Goal: Information Seeking & Learning: Find specific fact

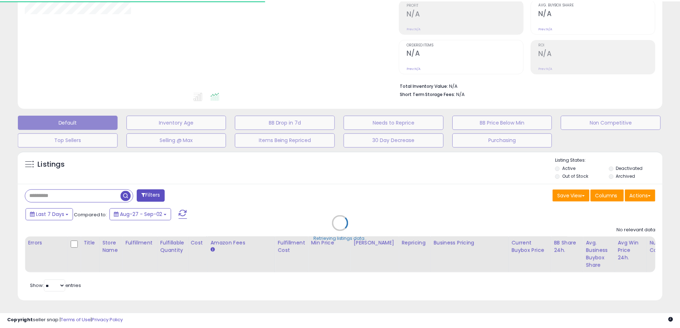
scroll to position [115, 0]
select select "**"
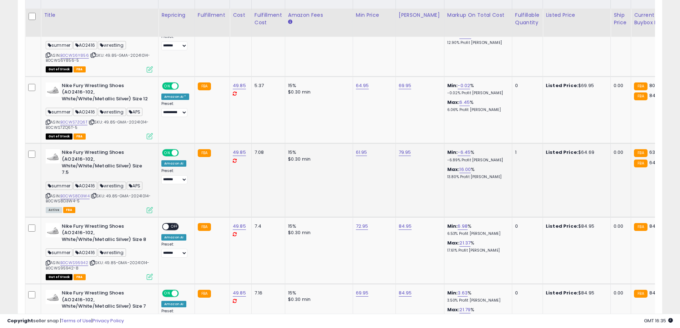
scroll to position [401, 0]
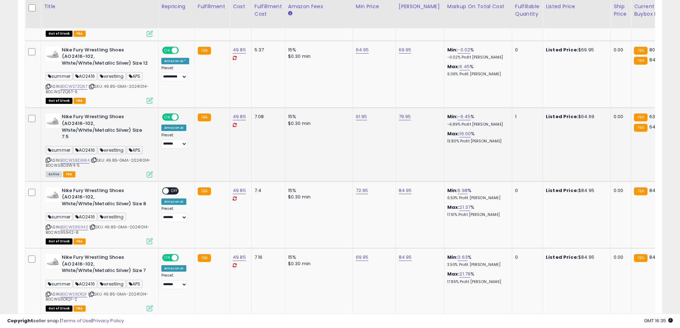
click at [64, 116] on b "Nike Fury Wrestling Shoes (AO2416-102, White/White/Metallic Silver) Size 7.5" at bounding box center [105, 128] width 87 height 28
drag, startPoint x: 64, startPoint y: 116, endPoint x: 121, endPoint y: 115, distance: 57.2
click at [121, 115] on b "Nike Fury Wrestling Shoes (AO2416-102, White/White/Metallic Silver) Size 7.5" at bounding box center [105, 128] width 87 height 28
copy b "Nike Fury Wrestling Shoes"
click at [113, 158] on span "| SKU: 49.85-GMA-20241014-B0CWS8D3W4-5" at bounding box center [98, 163] width 105 height 11
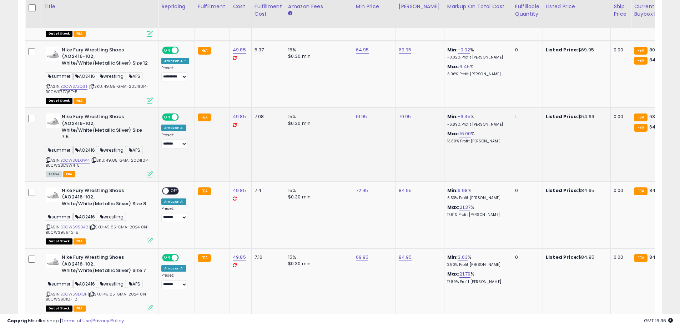
click at [114, 156] on div "ASIN: B0CWS8D3W4 | SKU: 49.85-GMA-20241014-B0CWS8D3W4-5 Active FBA" at bounding box center [99, 145] width 107 height 63
copy span "49.85-GMA-20241014-B0CWS8D3W4-5"
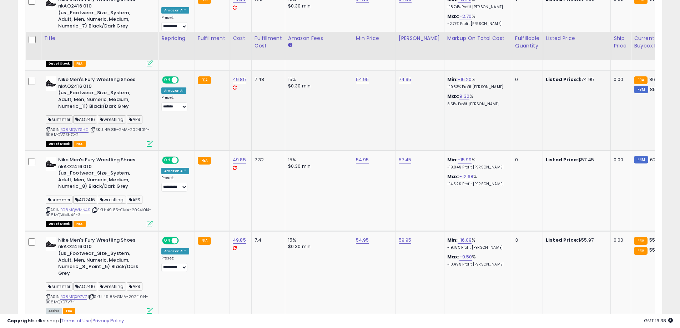
scroll to position [865, 0]
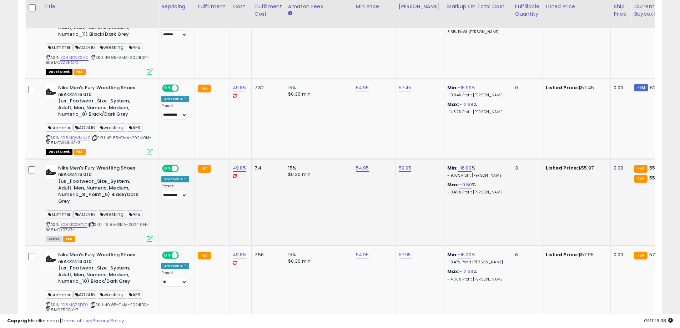
click at [111, 222] on span "| SKU: 49.85-GMA-20241014-B08MQX97V7-1" at bounding box center [97, 227] width 103 height 11
drag, startPoint x: 111, startPoint y: 219, endPoint x: 113, endPoint y: 224, distance: 5.4
click at [113, 224] on div "ASIN: B08MQX97V7 | SKU: 49.85-GMA-20241014-B08MQX97V7-1 Active FBA" at bounding box center [99, 203] width 107 height 76
copy span "49.85-GMA-20241014-B08MQX97V7-1"
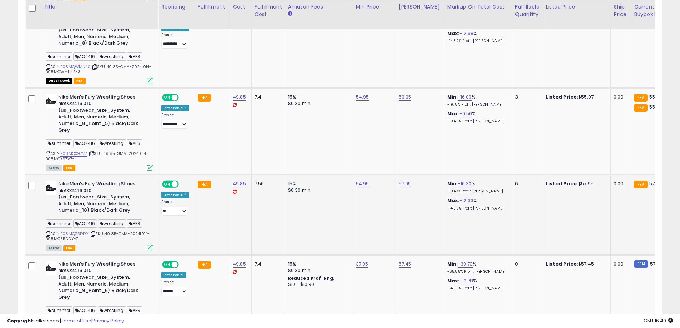
scroll to position [936, 0]
click at [111, 231] on span "| SKU: 49.85-GMA-20241014-B08MQZ5DDY-7" at bounding box center [98, 236] width 104 height 11
drag, startPoint x: 111, startPoint y: 228, endPoint x: 114, endPoint y: 232, distance: 5.2
click at [114, 232] on div "ASIN: B08MQZ5DDY | SKU: 49.85-GMA-20241014-B08MQZ5DDY-7 Active FBA" at bounding box center [99, 215] width 107 height 70
copy span "49.85-GMA-20241014-B08MQZ5DDY-7"
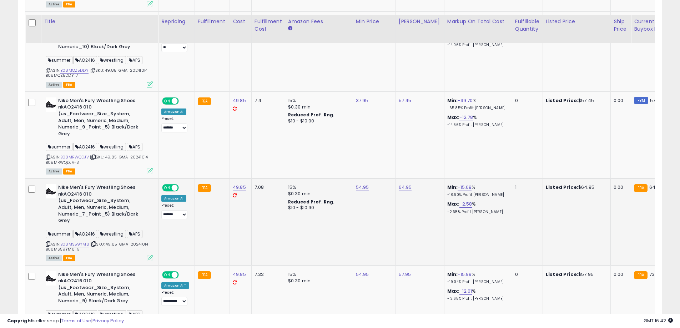
scroll to position [1115, 0]
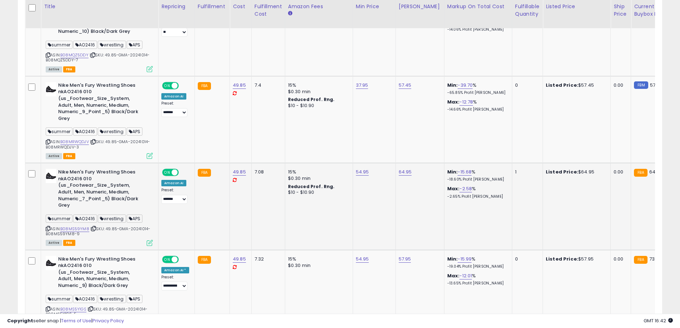
click at [111, 226] on span "| SKU: 49.85-GMA-20241014-B08MS59YM8-9" at bounding box center [98, 231] width 105 height 11
drag, startPoint x: 111, startPoint y: 221, endPoint x: 112, endPoint y: 225, distance: 4.2
click at [112, 225] on div "ASIN: B08MS59YM8 | SKU: 49.85-GMA-20241014-B08MS59YM8-9 Active FBA" at bounding box center [99, 207] width 107 height 76
copy span "49.85-GMA-20241014-B08MS59YM8-9"
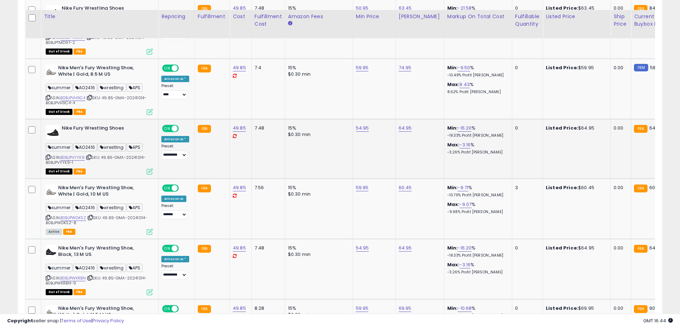
scroll to position [1544, 0]
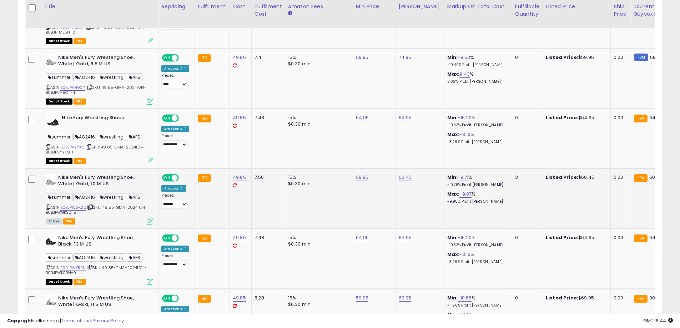
click at [113, 205] on span "| SKU: 49.85-GMA-20241014-B0BJPWGKSZ-8" at bounding box center [96, 210] width 101 height 11
drag, startPoint x: 113, startPoint y: 201, endPoint x: 114, endPoint y: 206, distance: 5.5
click at [114, 206] on div "ASIN: B0BJPWGKSZ | SKU: 49.85-GMA-20241014-B0BJPWGKSZ-8 Active FBA" at bounding box center [99, 199] width 107 height 50
copy span "49.85-GMA-20241014-B0BJPWGKSZ-8"
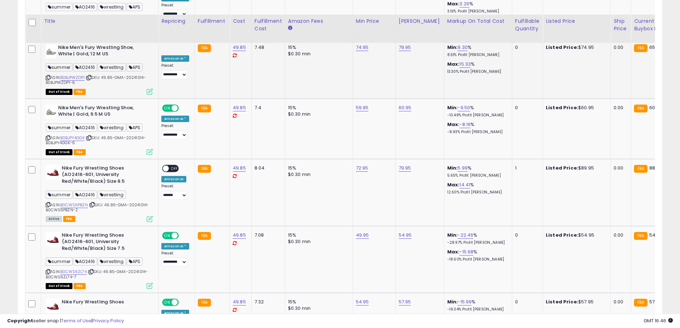
scroll to position [1937, 0]
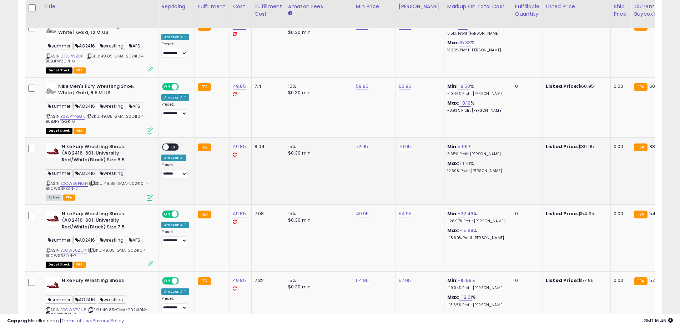
click at [110, 181] on span "| SKU: 49.85-GMA-20241014-B0CWS6PBZN-2" at bounding box center [97, 186] width 103 height 11
drag, startPoint x: 110, startPoint y: 177, endPoint x: 112, endPoint y: 182, distance: 5.6
click at [112, 182] on div "ASIN: B0CWS6PBZN | SKU: 49.85-GMA-20241014-B0CWS6PBZN-2 Active FBA" at bounding box center [99, 172] width 107 height 56
copy span "49.85-GMA-20241014-B0CWS6PBZN-2"
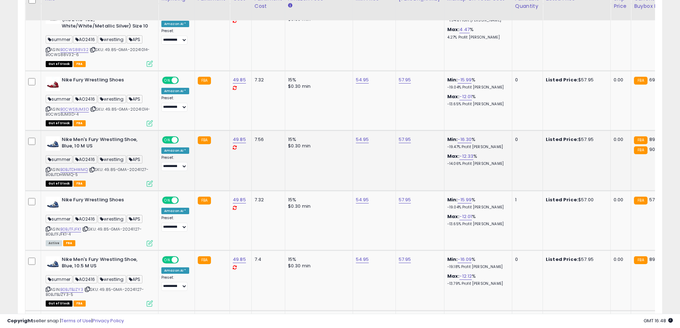
scroll to position [2329, 0]
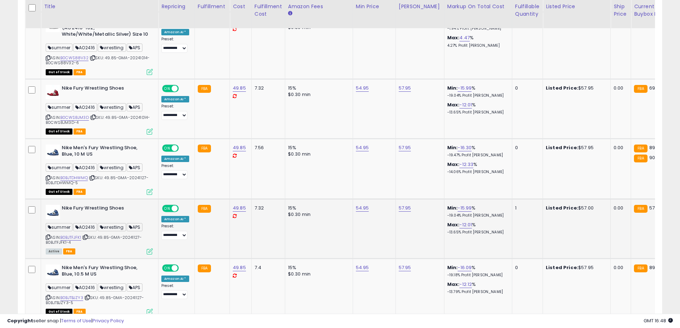
click at [105, 235] on span "| SKU: 49.85-GMA-20241127-B0BJTFJFK1-4" at bounding box center [94, 240] width 96 height 11
drag, startPoint x: 105, startPoint y: 224, endPoint x: 109, endPoint y: 230, distance: 7.4
click at [109, 230] on div "ASIN: B0BJTFJFK1 | SKU: 49.85-GMA-20241127-B0BJTFJFK1-4 Active FBA" at bounding box center [99, 229] width 107 height 49
copy span "49.85-GMA-20241127-B0BJTFJFK1-4"
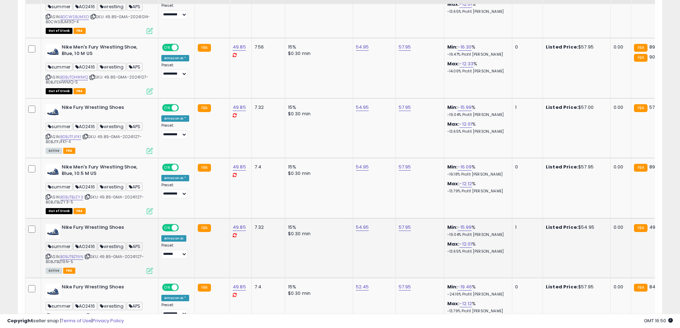
scroll to position [2437, 0]
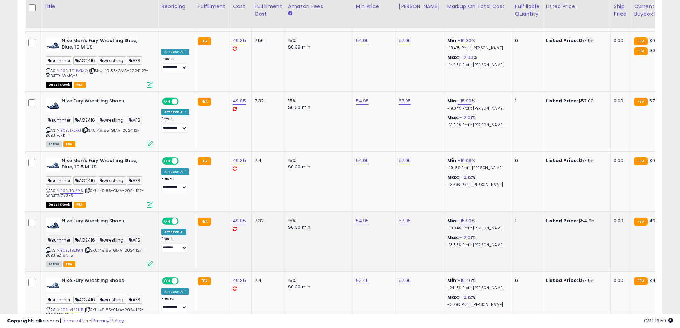
click at [108, 248] on span "| SKU: 49.85-GMA-20241127-B0BJTBZ19N-5" at bounding box center [95, 253] width 98 height 11
drag, startPoint x: 108, startPoint y: 236, endPoint x: 109, endPoint y: 240, distance: 4.0
click at [109, 240] on div "ASIN: B0BJTBZ19N | SKU: 49.85-GMA-20241127-B0BJTBZ19N-5 Active FBA" at bounding box center [99, 242] width 107 height 49
copy span "49.85-GMA-20241127-B0BJTBZ19N-5"
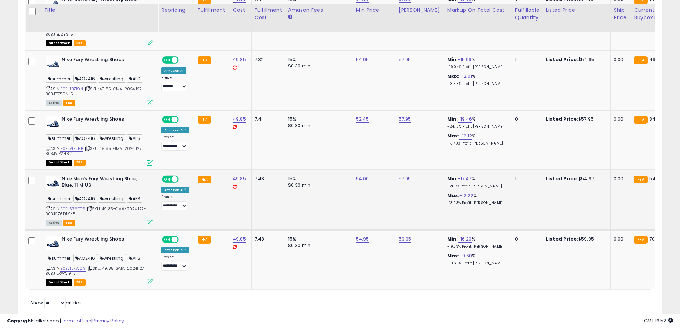
scroll to position [2607, 0]
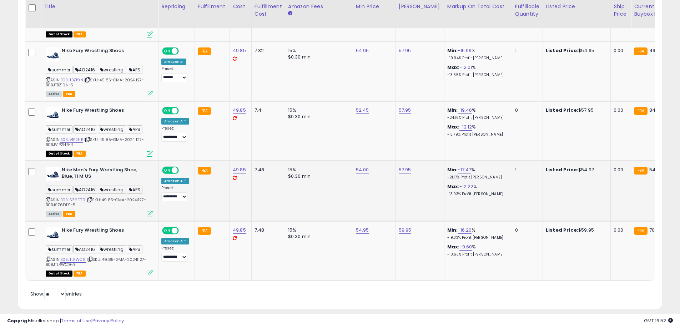
click at [107, 197] on span "| SKU: 49.85-GMA-20241127-B0BJSZ6DT9-5" at bounding box center [96, 202] width 100 height 11
drag, startPoint x: 107, startPoint y: 186, endPoint x: 109, endPoint y: 191, distance: 5.1
click at [109, 191] on div "ASIN: B0BJSZ6DT9 | SKU: 49.85-GMA-20241127-B0BJSZ6DT9-5 Active FBA" at bounding box center [99, 192] width 107 height 50
copy span "49.85-GMA-20241127-B0BJSZ6DT9-5"
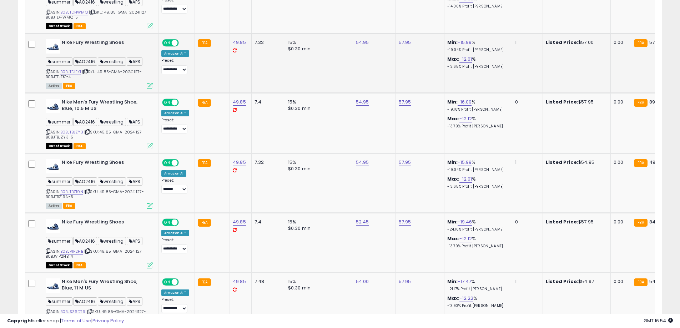
scroll to position [2464, 0]
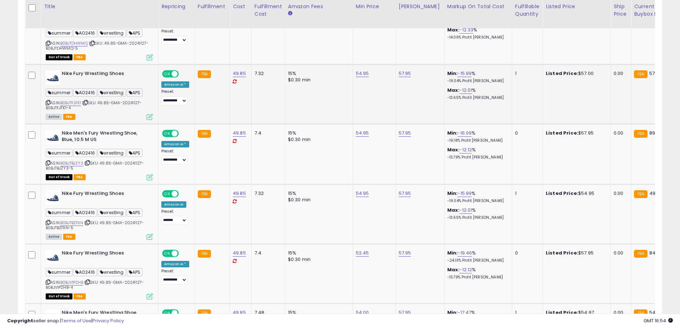
click at [209, 107] on td "FBA" at bounding box center [212, 94] width 35 height 60
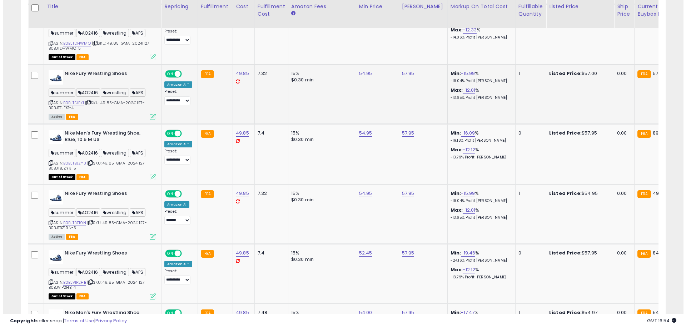
scroll to position [0, 0]
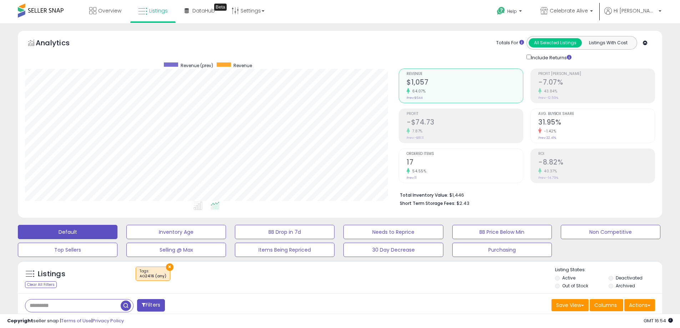
click at [167, 267] on button "×" at bounding box center [170, 268] width 8 height 8
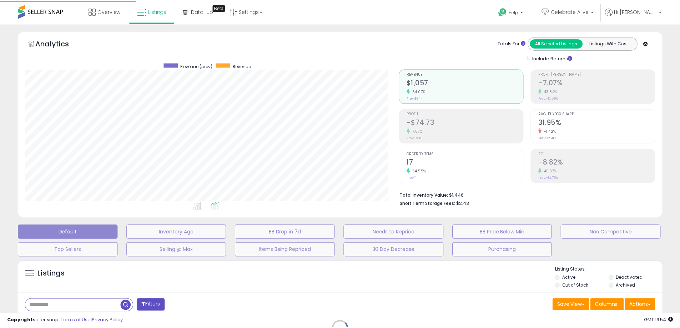
scroll to position [146, 377]
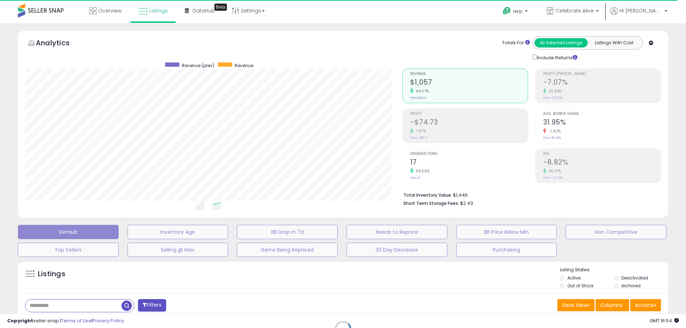
select select "*"
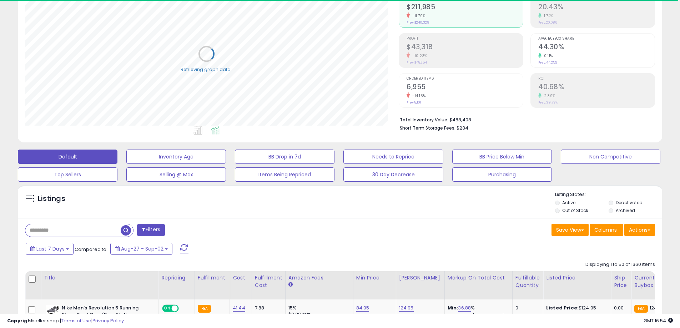
scroll to position [107, 0]
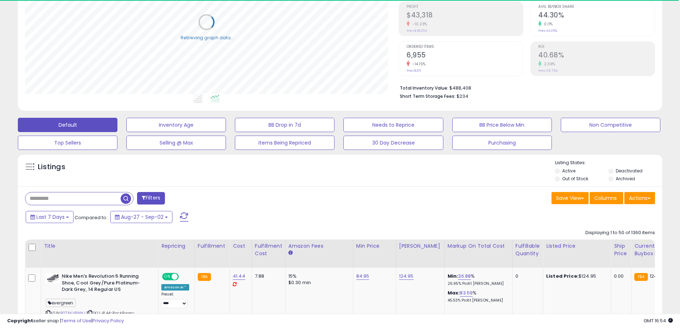
click at [104, 198] on input "text" at bounding box center [72, 199] width 95 height 13
paste input "******"
type input "******"
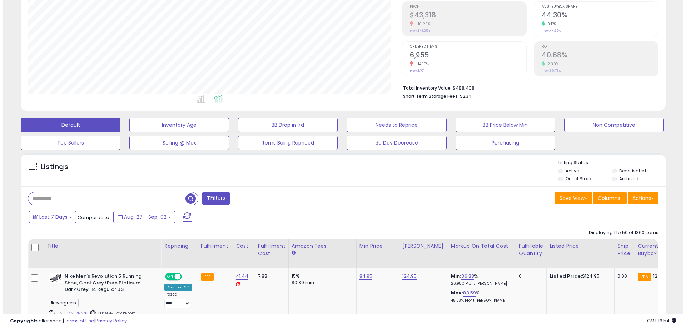
scroll to position [146, 374]
click at [224, 203] on button "Filters" at bounding box center [213, 198] width 28 height 13
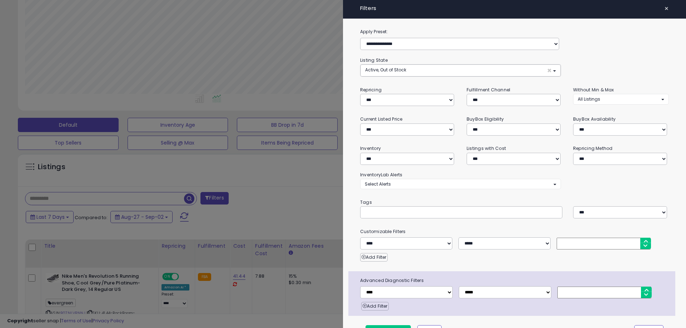
click at [452, 213] on input "text" at bounding box center [418, 212] width 107 height 7
paste input "******"
type input "******"
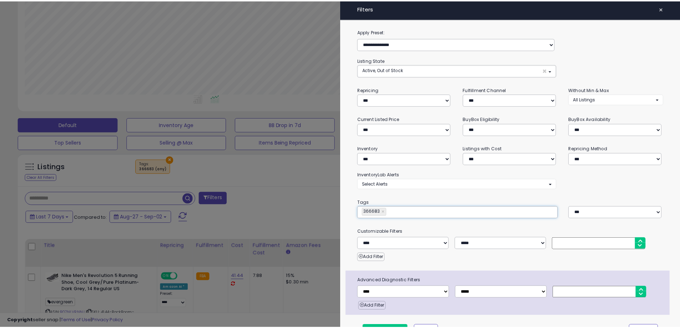
scroll to position [17, 0]
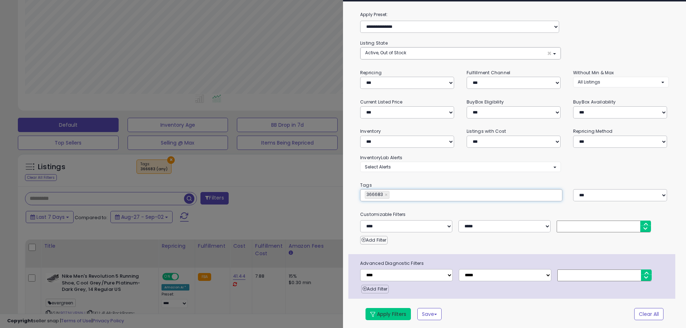
click at [398, 311] on button "Apply Filters" at bounding box center [387, 314] width 45 height 12
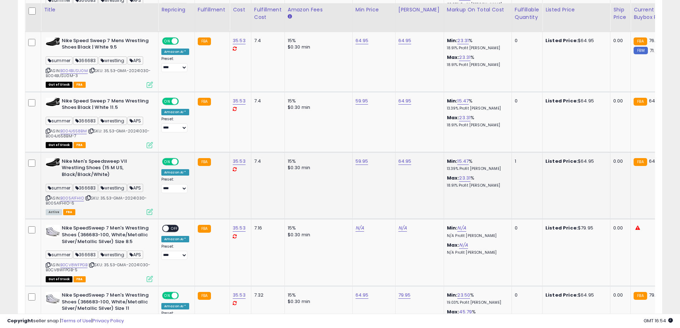
scroll to position [1286, 0]
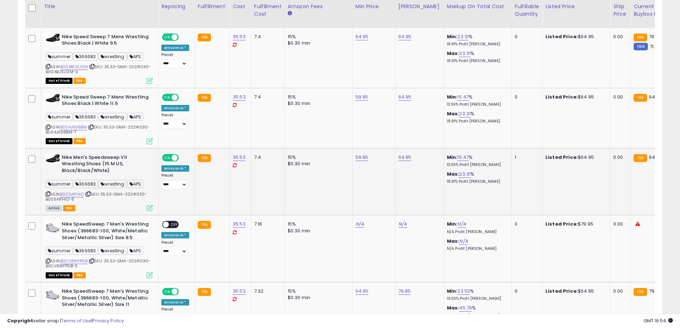
click at [66, 159] on b "Nike Men's Speedsweep VII Wrestling Shoes (15 M US, Black/Black/White)" at bounding box center [105, 165] width 87 height 22
drag, startPoint x: 66, startPoint y: 159, endPoint x: 93, endPoint y: 163, distance: 27.2
click at [93, 163] on b "Nike Men's Speedsweep VII Wrestling Shoes (15 M US, Black/Black/White)" at bounding box center [105, 165] width 87 height 22
click at [110, 194] on span "| SKU: 35.53-GMA-20241030-B005A1FHIO-6" at bounding box center [96, 196] width 101 height 11
drag, startPoint x: 110, startPoint y: 194, endPoint x: 113, endPoint y: 199, distance: 5.9
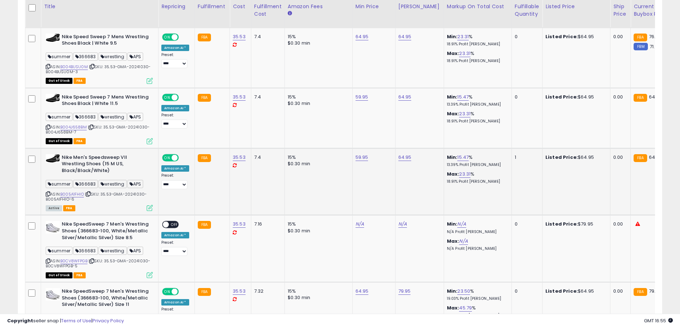
click at [113, 199] on div "ASIN: B005A1FHIO | SKU: 35.53-GMA-20241030-B005A1FHIO-6 Active FBA" at bounding box center [99, 182] width 107 height 56
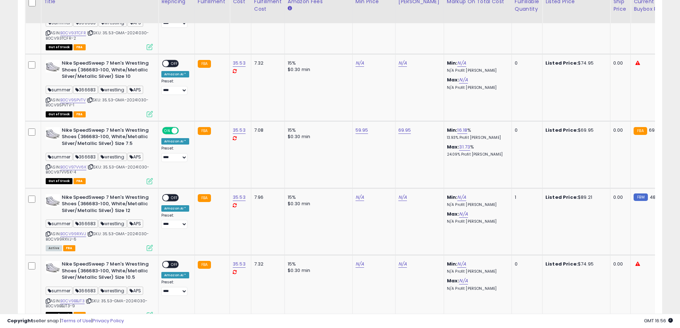
scroll to position [1679, 0]
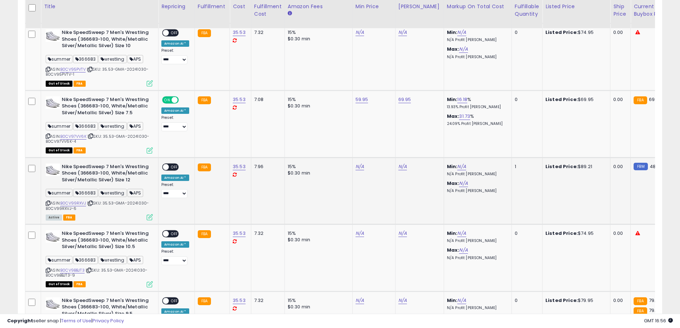
click at [111, 203] on span "| SKU: 35.53-GMA-20241030-B0CV99RXVJ-6" at bounding box center [97, 205] width 103 height 11
drag, startPoint x: 111, startPoint y: 203, endPoint x: 111, endPoint y: 208, distance: 4.7
click at [111, 208] on div "ASIN: B0CV99RXVJ | SKU: 35.53-GMA-20241030-B0CV99RXVJ-6 Active FBA" at bounding box center [99, 192] width 107 height 56
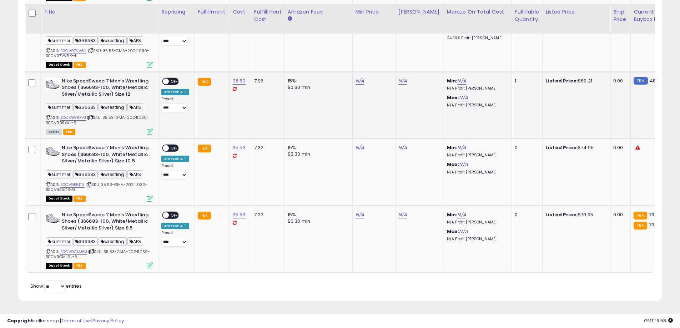
scroll to position [1770, 0]
click at [33, 166] on td at bounding box center [33, 172] width 16 height 67
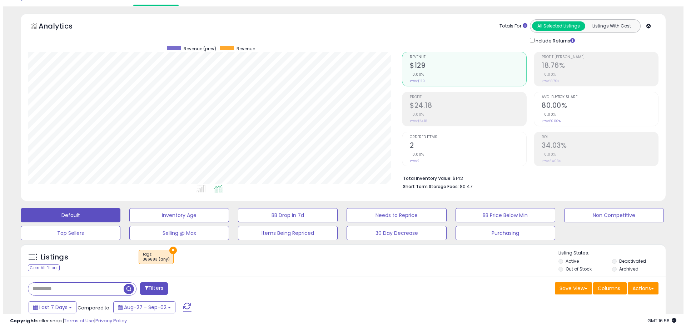
scroll to position [0, 0]
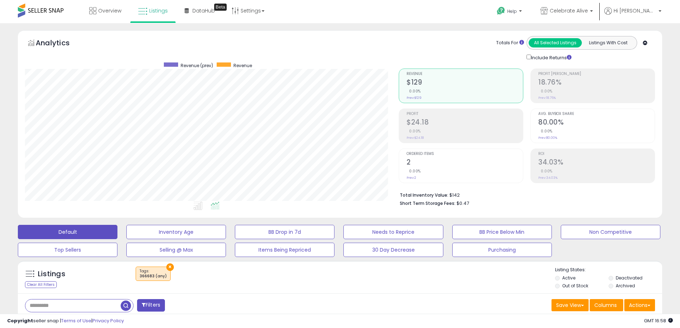
click at [169, 267] on button "×" at bounding box center [170, 268] width 8 height 8
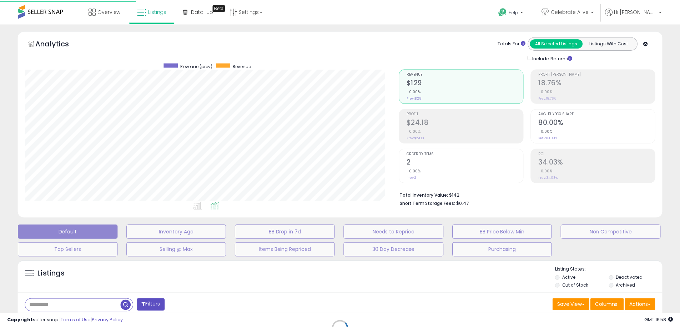
scroll to position [146, 377]
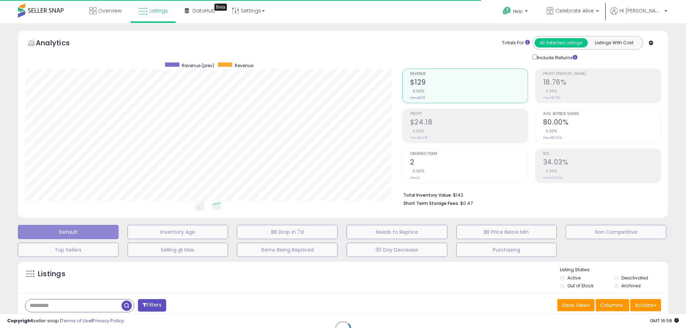
select select "*"
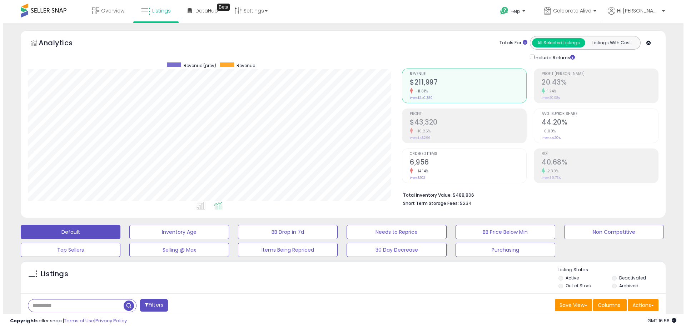
scroll to position [146, 374]
click at [153, 304] on button "Filters" at bounding box center [151, 305] width 28 height 13
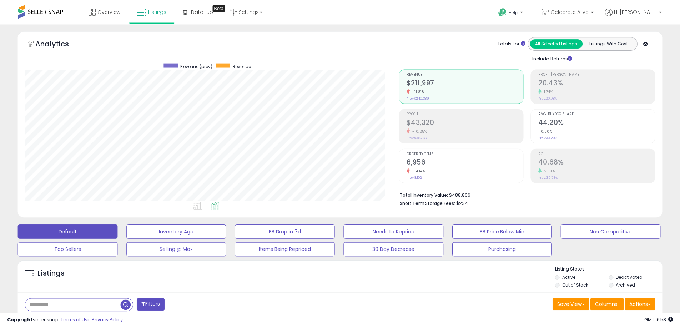
scroll to position [146, 377]
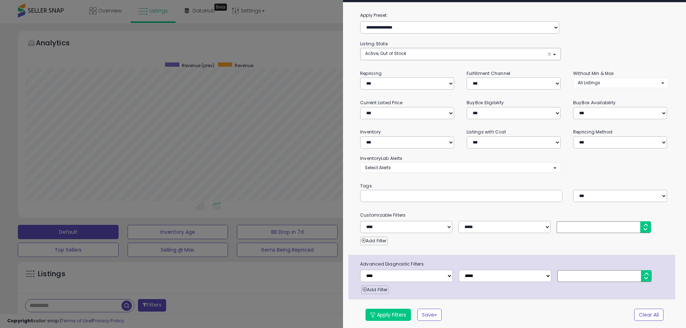
click at [395, 196] on input "text" at bounding box center [418, 196] width 107 height 7
paste input "******"
type input "******"
click at [377, 314] on button "Apply Filters" at bounding box center [387, 315] width 45 height 12
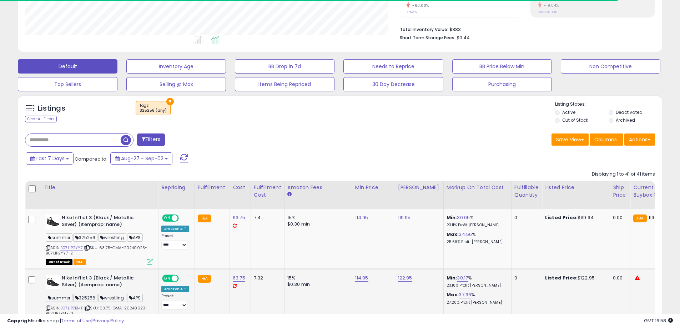
scroll to position [250, 0]
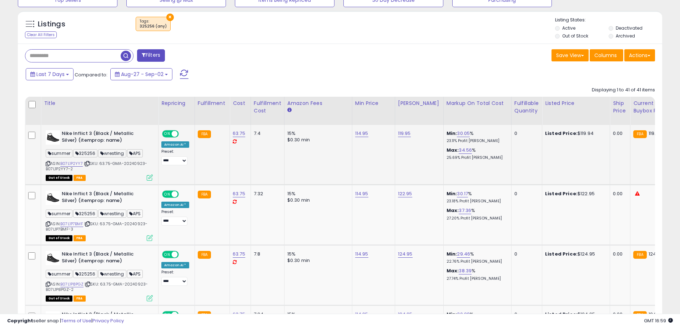
click at [66, 133] on b "Nike Inflict 3 (Black / Metallic Silver) (itemprop: name)" at bounding box center [105, 137] width 87 height 15
drag, startPoint x: 66, startPoint y: 133, endPoint x: 89, endPoint y: 133, distance: 23.2
click at [89, 133] on b "Nike Inflict 3 (Black / Metallic Silver) (itemprop: name)" at bounding box center [105, 137] width 87 height 15
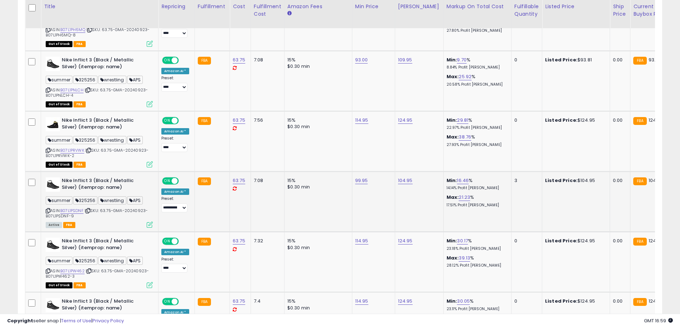
scroll to position [607, 0]
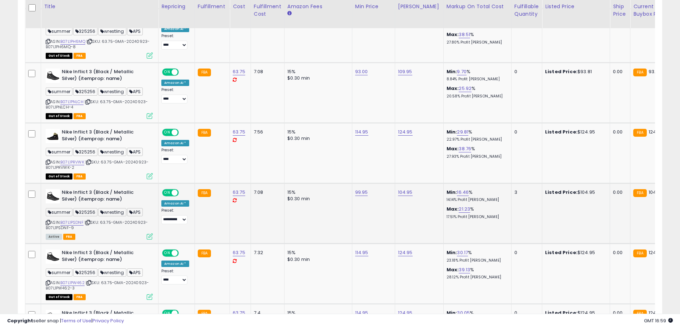
click at [103, 224] on span "| SKU: 63.75-GMA-20240923-B07L1PSDNF-9" at bounding box center [97, 225] width 102 height 11
drag, startPoint x: 103, startPoint y: 224, endPoint x: 112, endPoint y: 230, distance: 10.8
click at [112, 230] on div "ASIN: B07L1PSDNF | SKU: 63.75-GMA-20240923-B07L1PSDNF-9 Active FBA" at bounding box center [99, 214] width 107 height 50
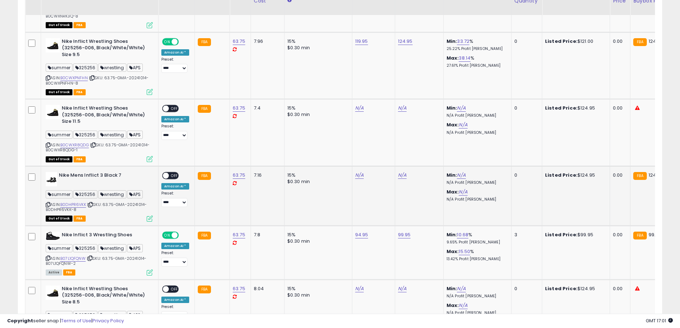
scroll to position [2572, 0]
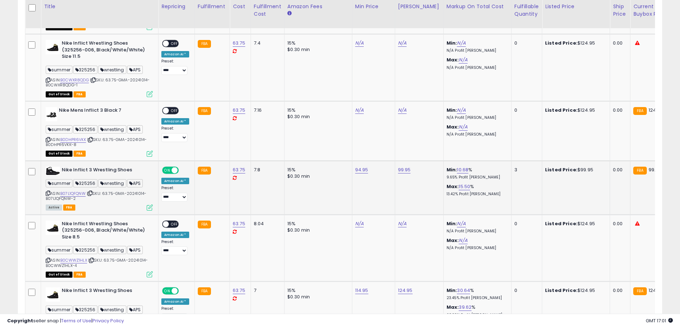
click at [111, 196] on span "| SKU: 63.75-GMA-20241014-B07L1QFQNW-2" at bounding box center [96, 196] width 101 height 11
drag, startPoint x: 111, startPoint y: 196, endPoint x: 111, endPoint y: 200, distance: 4.6
click at [111, 200] on div "ASIN: B07L1QFQNW | SKU: 63.75-GMA-20241014-B07L1QFQNW-2 Active FBA" at bounding box center [99, 188] width 107 height 43
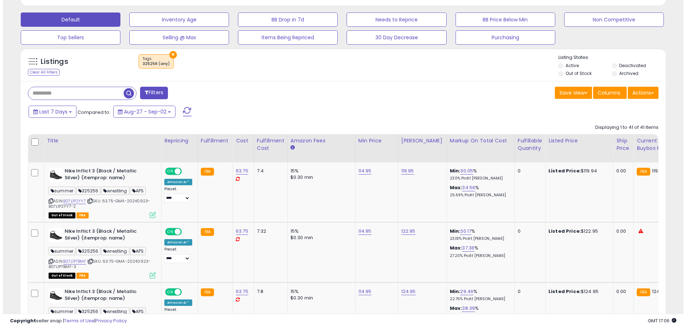
scroll to position [34, 0]
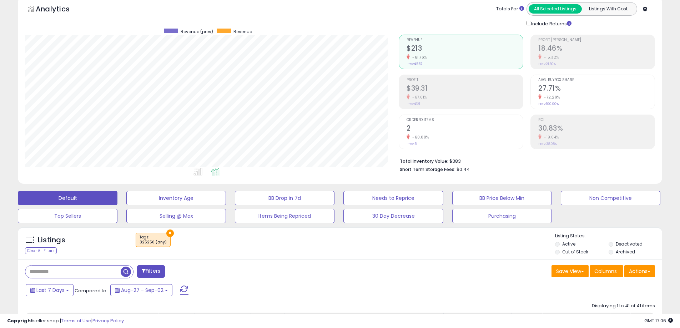
click at [169, 234] on button "×" at bounding box center [170, 234] width 8 height 8
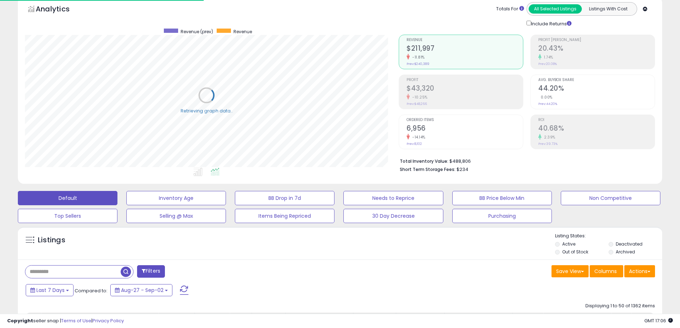
click at [91, 270] on input "text" at bounding box center [72, 272] width 95 height 13
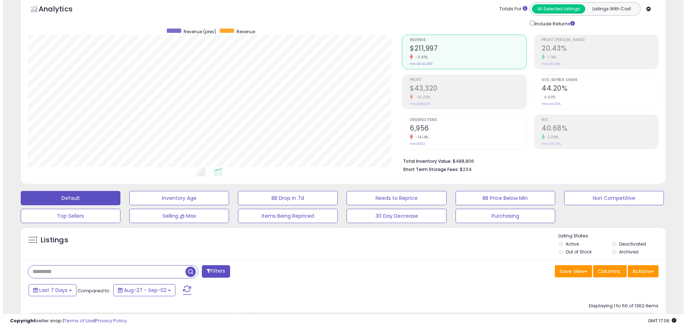
scroll to position [146, 374]
type input "**********"
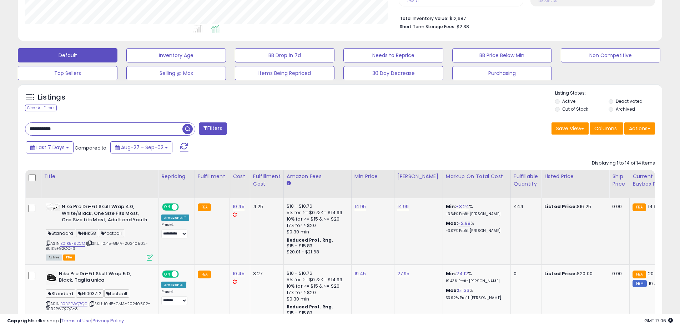
click at [88, 236] on span "NHK58" at bounding box center [87, 233] width 22 height 8
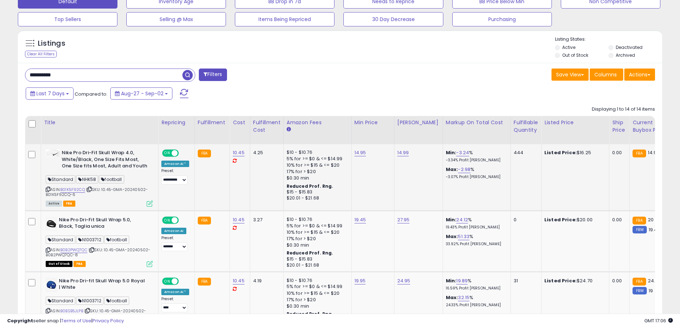
scroll to position [248, 0]
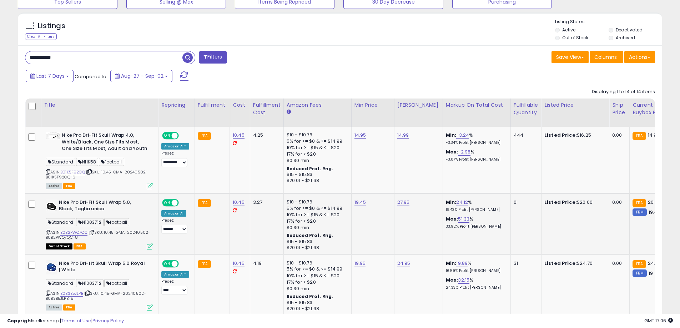
click at [88, 223] on span "N1003712" at bounding box center [89, 222] width 27 height 8
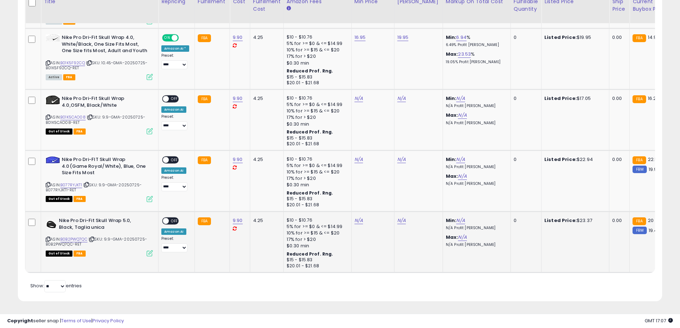
scroll to position [986, 0]
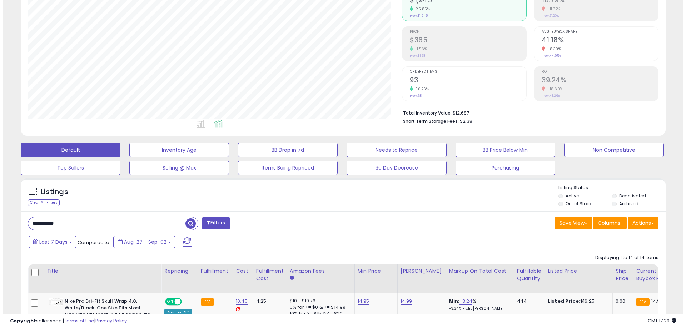
scroll to position [143, 0]
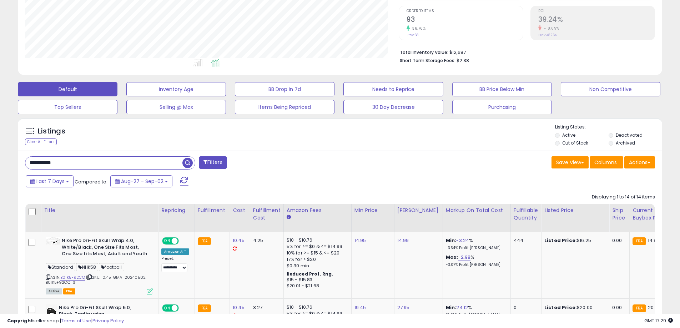
click at [215, 163] on button "Filters" at bounding box center [213, 162] width 28 height 13
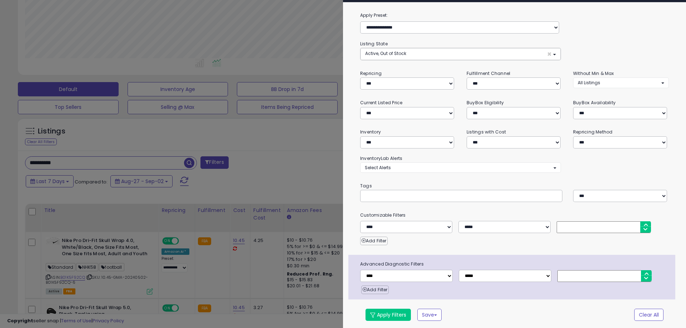
click at [403, 197] on input "text" at bounding box center [418, 196] width 107 height 7
paste input "*****"
type input "*****"
click at [383, 315] on button "Apply Filters" at bounding box center [387, 315] width 45 height 12
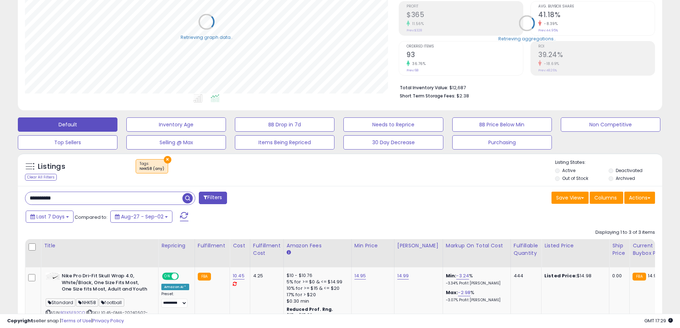
scroll to position [357018, 356791]
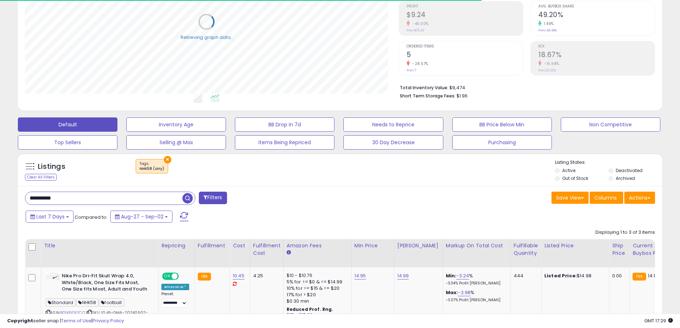
drag, startPoint x: 140, startPoint y: 199, endPoint x: 19, endPoint y: 196, distance: 121.8
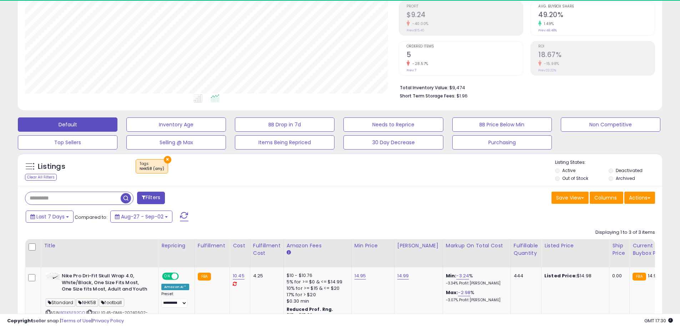
scroll to position [146, 374]
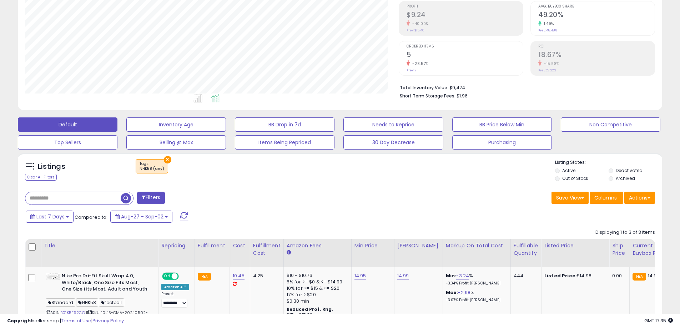
click at [266, 214] on div "Last 7 Days Compared to: Aug-27 - Sep-02" at bounding box center [260, 218] width 473 height 16
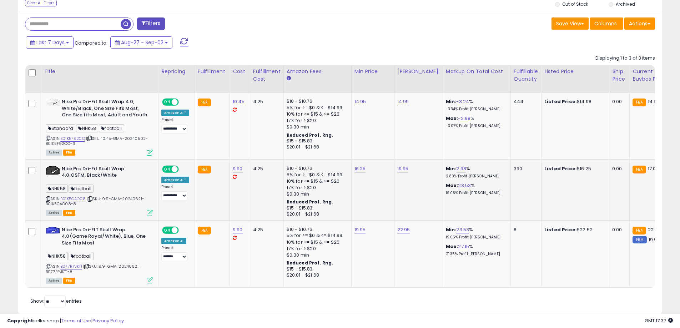
scroll to position [266, 0]
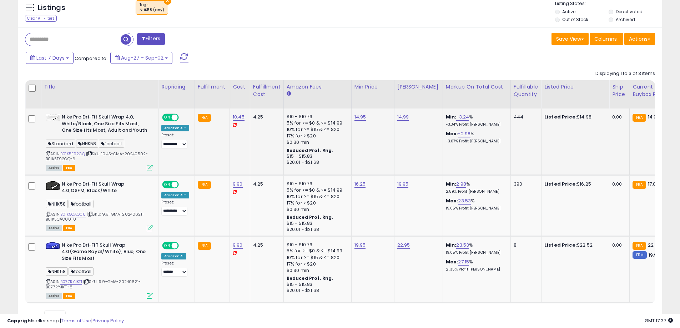
click at [68, 118] on b "Nike Pro Dri-Fit Skull Wrap 4.0, White/Black, One Size Fits Most, One Size fits…" at bounding box center [105, 125] width 87 height 22
drag, startPoint x: 68, startPoint y: 118, endPoint x: 128, endPoint y: 116, distance: 60.0
click at [128, 116] on b "Nike Pro Dri-Fit Skull Wrap 4.0, White/Black, One Size Fits Most, One Size fits…" at bounding box center [105, 125] width 87 height 22
click at [109, 155] on span "| SKU: 10.45-GMA-20240502-B01K5F92CQ-6" at bounding box center [97, 156] width 102 height 11
drag, startPoint x: 109, startPoint y: 155, endPoint x: 111, endPoint y: 159, distance: 4.5
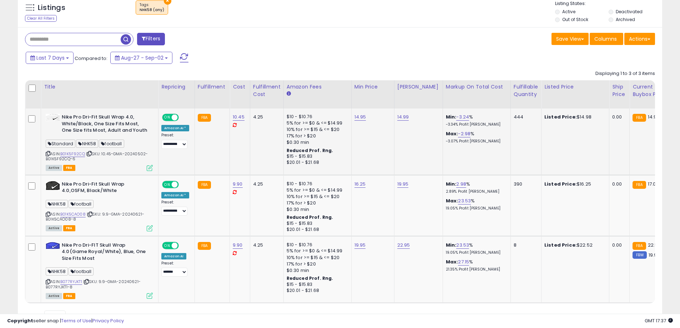
click at [111, 159] on div "ASIN: B01K5F92CQ | SKU: 10.45-GMA-20240502-B01K5F92CQ-6 Active FBA" at bounding box center [99, 142] width 107 height 56
click at [63, 116] on b "Nike Pro Dri-Fit Skull Wrap 4.0, White/Black, One Size Fits Most, One Size fits…" at bounding box center [105, 125] width 87 height 22
drag, startPoint x: 63, startPoint y: 116, endPoint x: 129, endPoint y: 116, distance: 65.7
click at [129, 116] on b "Nike Pro Dri-Fit Skull Wrap 4.0, White/Black, One Size Fits Most, One Size fits…" at bounding box center [105, 125] width 87 height 22
click at [108, 213] on span "| SKU: 9.9-GMA-20240621-B01K5CAO08-8" at bounding box center [95, 216] width 99 height 11
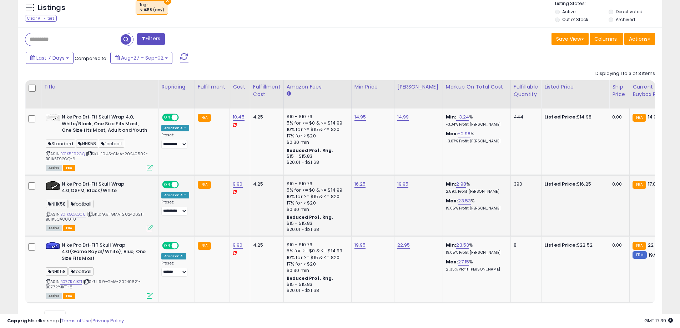
drag, startPoint x: 108, startPoint y: 213, endPoint x: 109, endPoint y: 220, distance: 6.5
click at [109, 220] on div "ASIN: B01K5CAO08 | SKU: 9.9-GMA-20240621-B01K5CAO08-8 Active FBA" at bounding box center [99, 206] width 107 height 50
click at [104, 282] on span "| SKU: 9.9-GMA-20240621-B077RYJKT1-8" at bounding box center [93, 284] width 95 height 11
drag, startPoint x: 104, startPoint y: 282, endPoint x: 104, endPoint y: 286, distance: 4.3
click at [104, 286] on div "ASIN: B077RYJKT1 | SKU: 9.9-GMA-20240621-B077RYJKT1-8 Active FBA" at bounding box center [99, 270] width 107 height 56
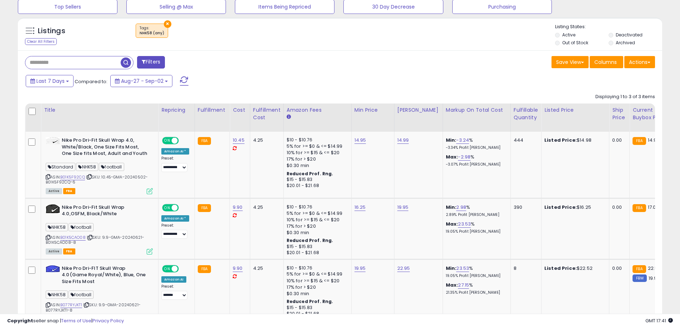
scroll to position [231, 0]
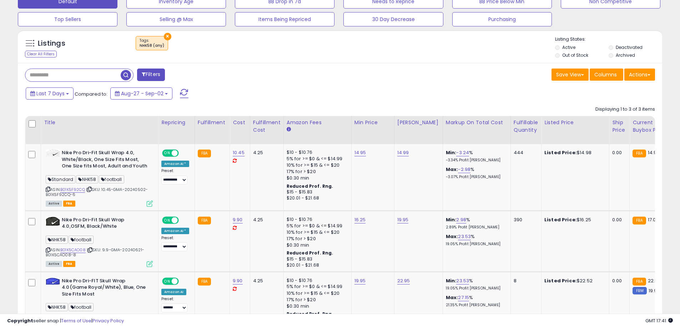
click at [166, 37] on button "×" at bounding box center [168, 37] width 8 height 8
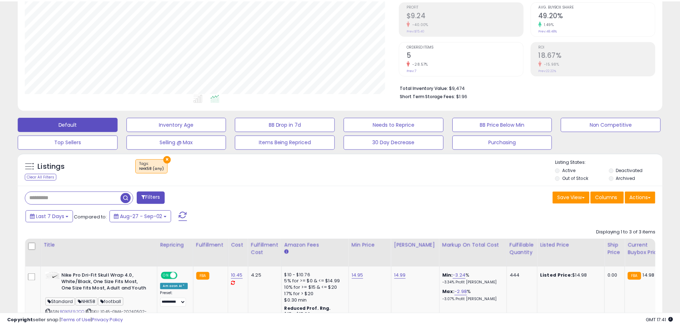
scroll to position [146, 377]
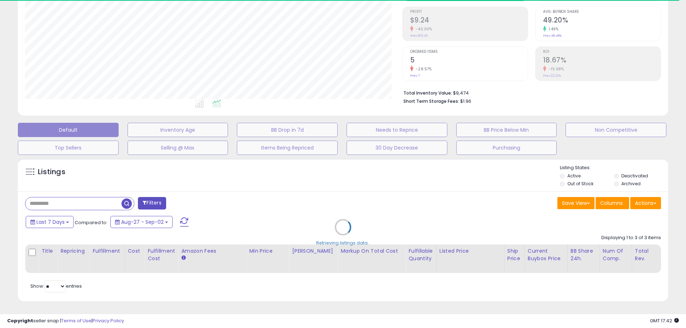
select select "*"
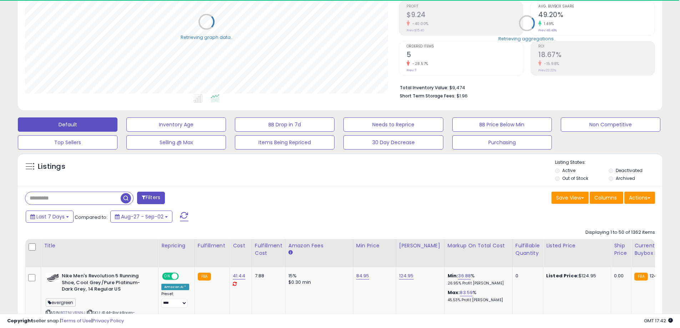
scroll to position [146, 374]
click at [158, 197] on button "Filters" at bounding box center [151, 198] width 28 height 13
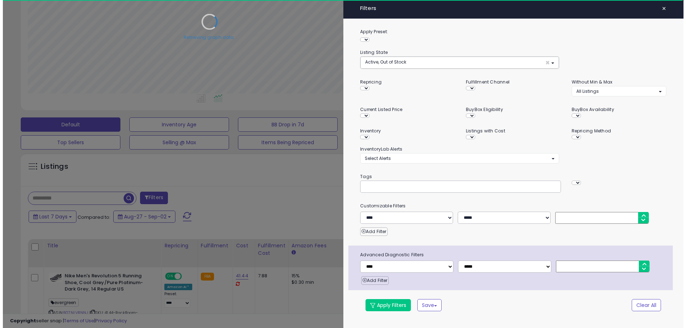
scroll to position [146, 377]
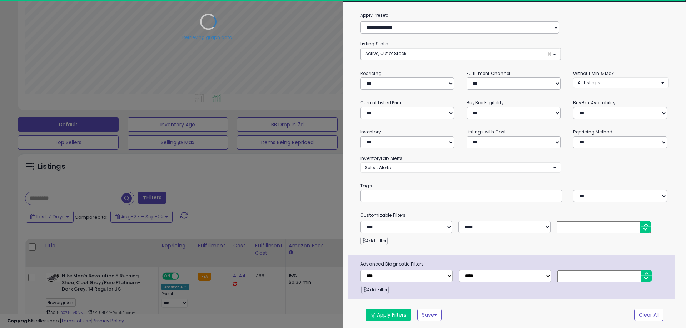
click at [434, 203] on div "**********" at bounding box center [514, 170] width 343 height 319
click at [433, 198] on input "text" at bounding box center [418, 196] width 107 height 7
paste input "********"
type input "********"
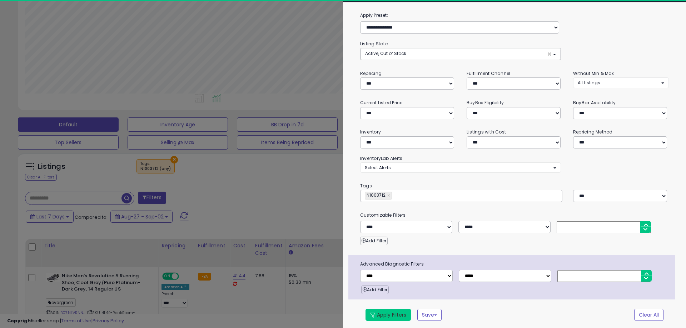
click at [385, 316] on button "Apply Filters" at bounding box center [387, 315] width 45 height 12
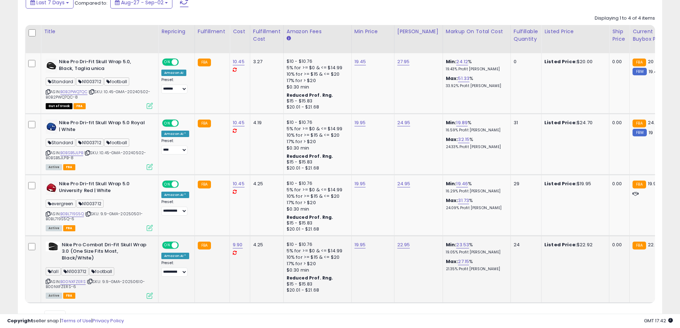
scroll to position [286, 0]
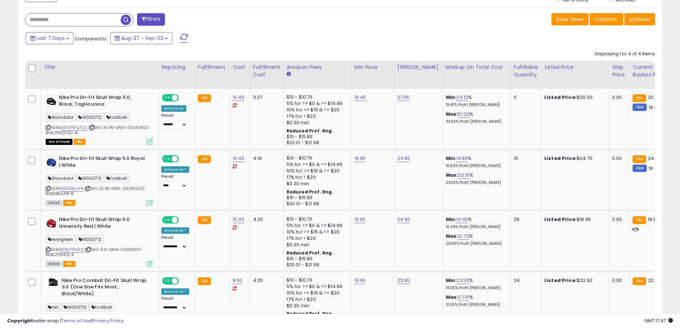
drag, startPoint x: 105, startPoint y: 139, endPoint x: 245, endPoint y: 27, distance: 179.4
click at [250, 25] on div "Filters" at bounding box center [180, 20] width 321 height 14
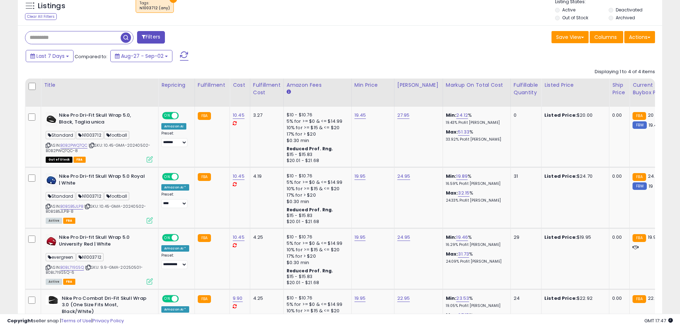
scroll to position [179, 0]
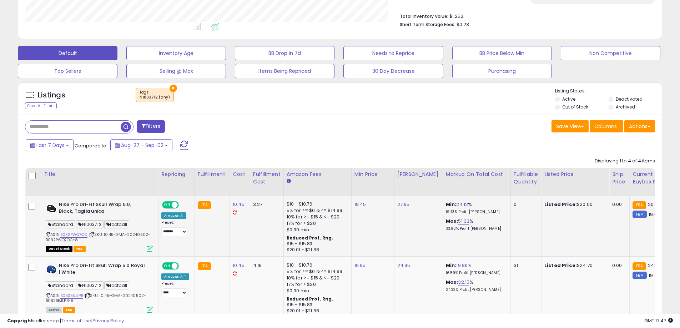
click at [62, 204] on b "Nike Pro Dri-Fit Skull Wrap 5.0, Black, Taglia unica" at bounding box center [102, 208] width 87 height 15
drag, startPoint x: 62, startPoint y: 204, endPoint x: 124, endPoint y: 206, distance: 61.9
click at [124, 206] on b "Nike Pro Dri-Fit Skull Wrap 5.0, Black, Taglia unica" at bounding box center [102, 208] width 87 height 15
click at [111, 235] on span "| SKU: 10.45-GMA-20240502-B0B2PWQ7QC-8" at bounding box center [98, 237] width 105 height 11
drag, startPoint x: 111, startPoint y: 235, endPoint x: 111, endPoint y: 240, distance: 5.0
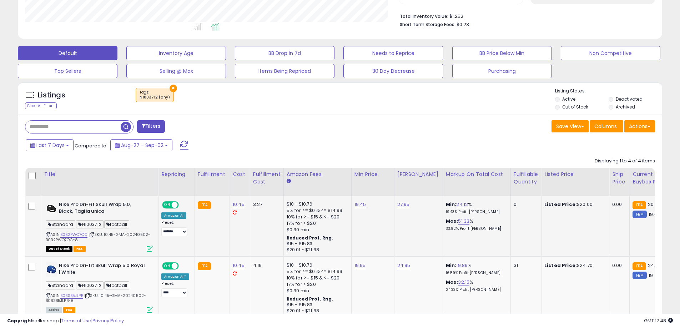
click at [111, 240] on div "ASIN: B0B2PWQ7QC | SKU: 10.45-GMA-20240502-B0B2PWQ7QC-8 Out of Stock FBA" at bounding box center [99, 226] width 107 height 50
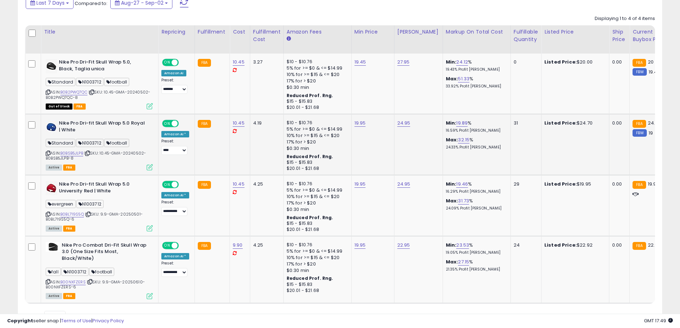
scroll to position [322, 0]
click at [108, 150] on span "| SKU: 10.45-GMA-20240502-B0BSB5JLPB-8" at bounding box center [96, 155] width 100 height 11
drag, startPoint x: 108, startPoint y: 150, endPoint x: 108, endPoint y: 156, distance: 5.8
click at [108, 156] on div "ASIN: B0BSB5JLPB | SKU: 10.45-GMA-20240502-B0BSB5JLPB-8 Active FBA" at bounding box center [99, 145] width 107 height 50
click at [101, 215] on span "| SKU: 9.9-GMA-20250501-B0BL719S5Q-6" at bounding box center [94, 216] width 97 height 11
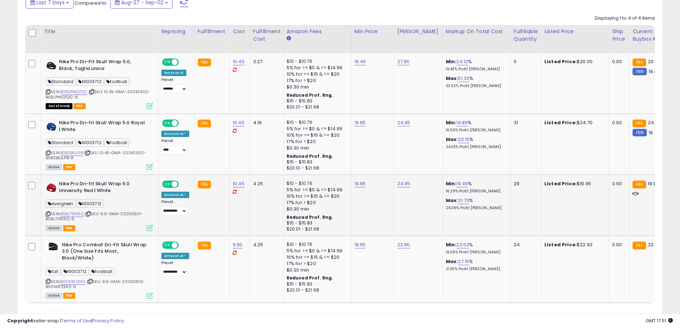
click at [104, 215] on span "| SKU: 9.9-GMA-20250501-B0BL719S5Q-6" at bounding box center [94, 216] width 97 height 11
drag, startPoint x: 104, startPoint y: 215, endPoint x: 108, endPoint y: 219, distance: 5.6
click at [108, 219] on div "ASIN: B0BL719S5Q | SKU: 9.9-GMA-20250501-B0BL719S5Q-6 Active FBA" at bounding box center [99, 206] width 107 height 50
click at [106, 282] on span "| SKU: 9.9-GMA-20250610-B00NXFZERS-6" at bounding box center [95, 284] width 99 height 11
drag, startPoint x: 106, startPoint y: 282, endPoint x: 109, endPoint y: 288, distance: 5.9
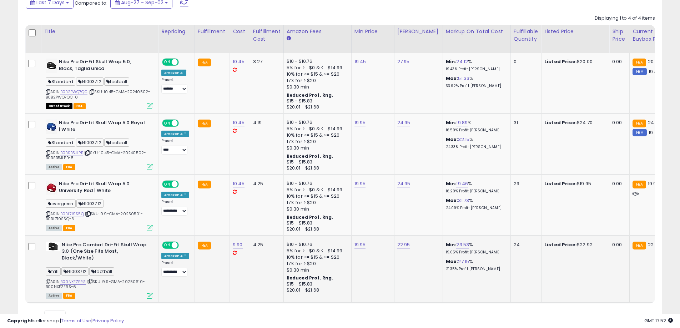
click at [109, 288] on div "ASIN: B00NXFZERS | SKU: 9.9-GMA-20250610-B00NXFZERS-6 Active FBA" at bounding box center [99, 270] width 107 height 56
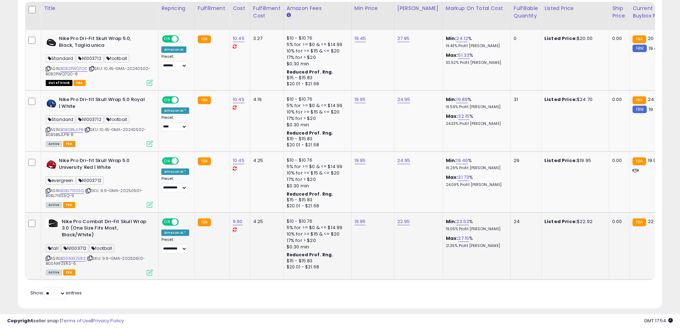
scroll to position [358, 0]
